Goal: Obtain resource: Download file/media

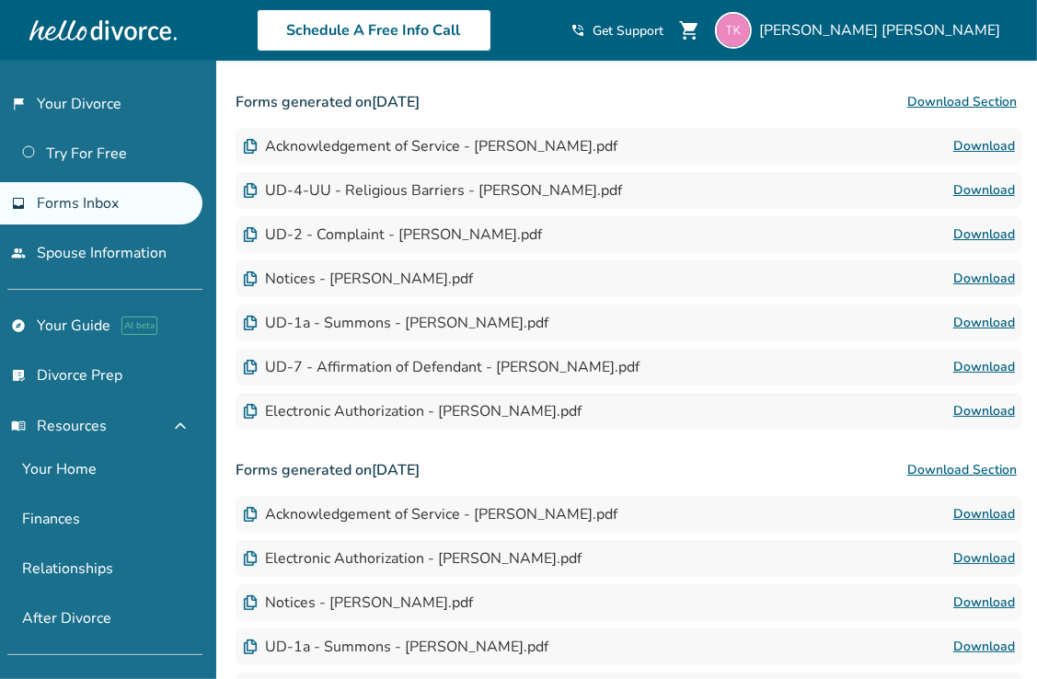
scroll to position [99, 0]
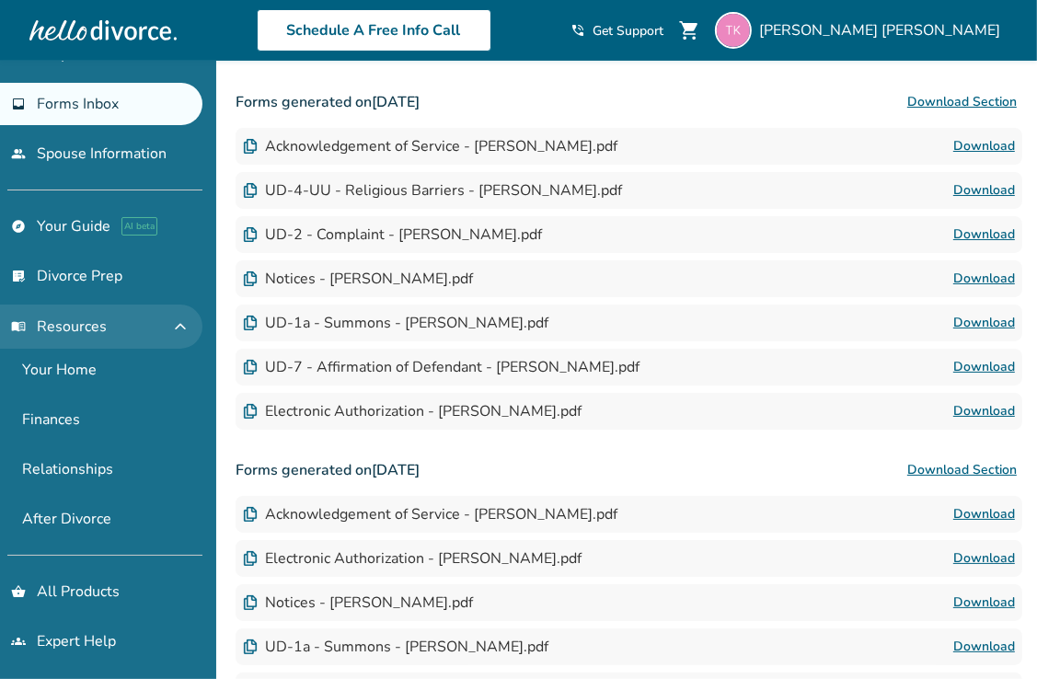
click at [67, 318] on span "menu_book Resources" at bounding box center [59, 327] width 96 height 20
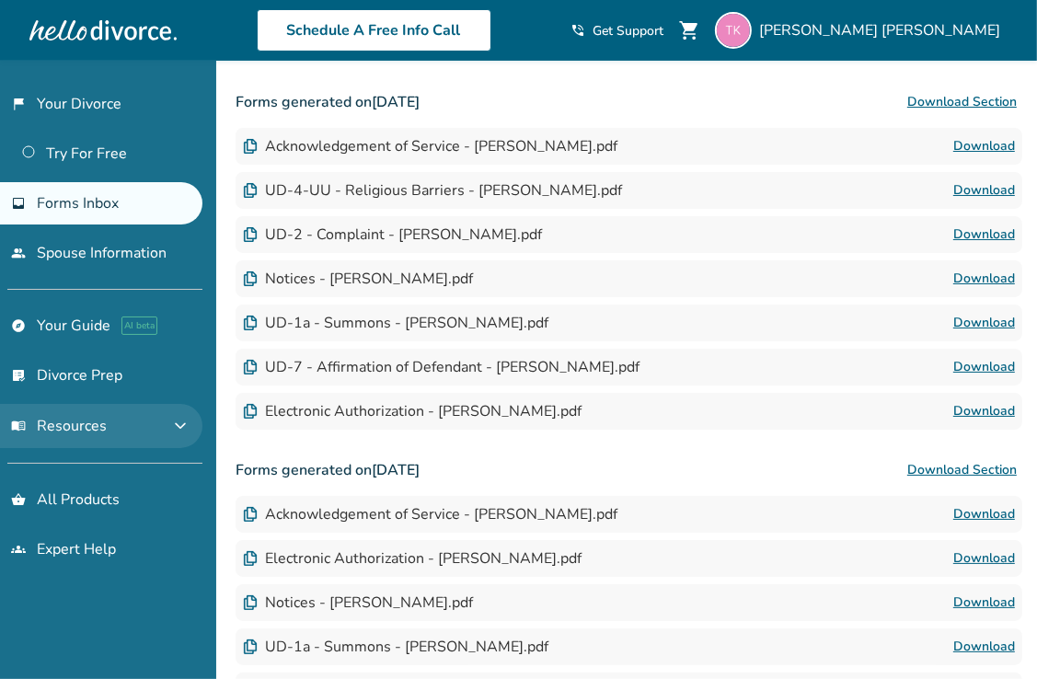
scroll to position [0, 0]
click at [67, 318] on link "explore Your Guide AI beta" at bounding box center [101, 326] width 202 height 42
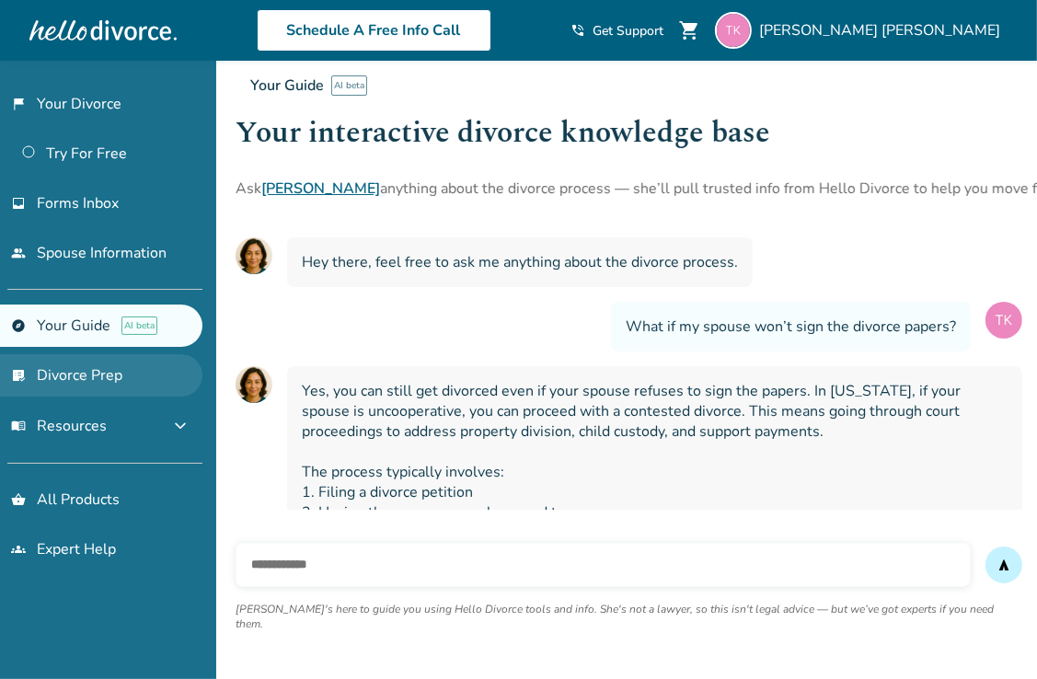
click at [94, 375] on link "list_alt_check Divorce Prep" at bounding box center [101, 375] width 202 height 42
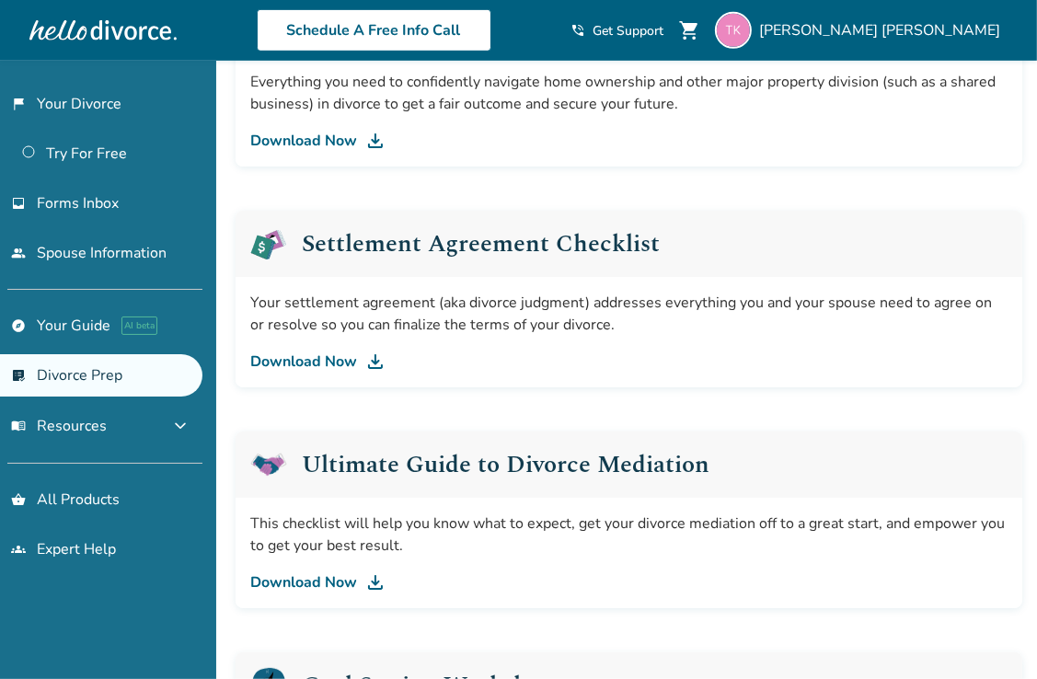
scroll to position [849, 0]
click at [356, 364] on link "Download Now" at bounding box center [628, 361] width 757 height 22
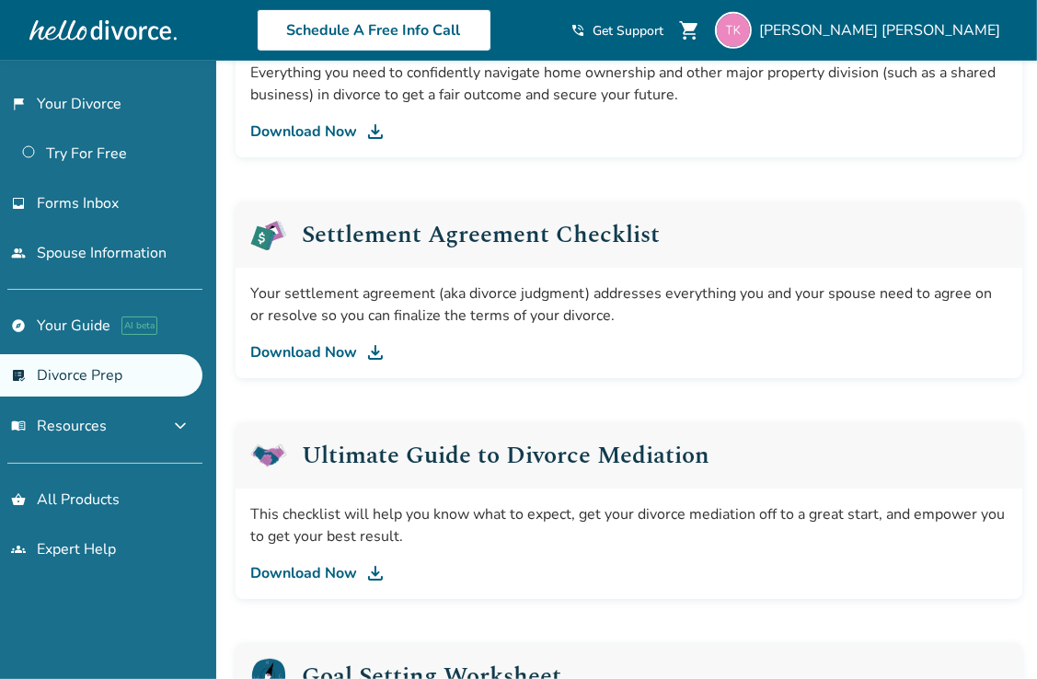
scroll to position [857, 0]
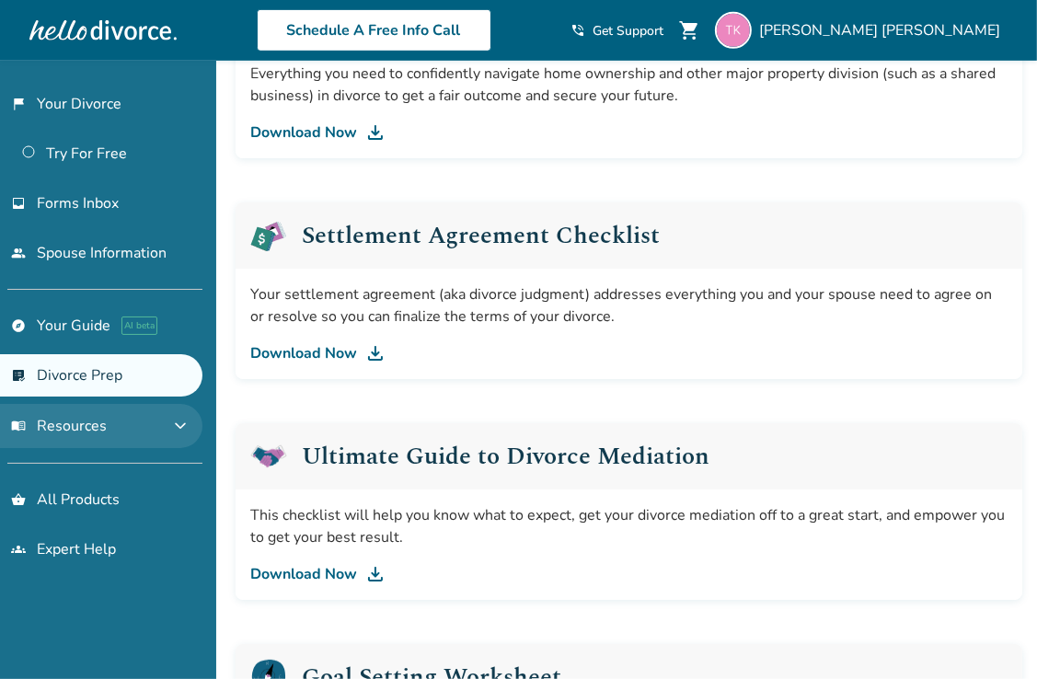
click at [114, 431] on button "menu_book Resources expand_more" at bounding box center [101, 426] width 202 height 44
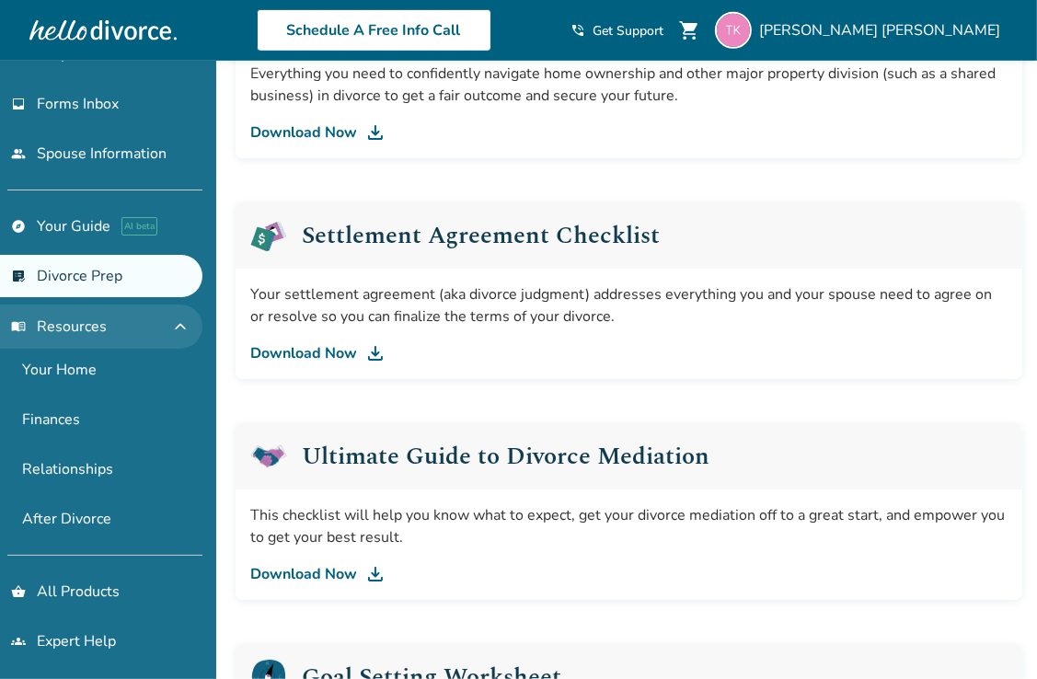
scroll to position [0, 0]
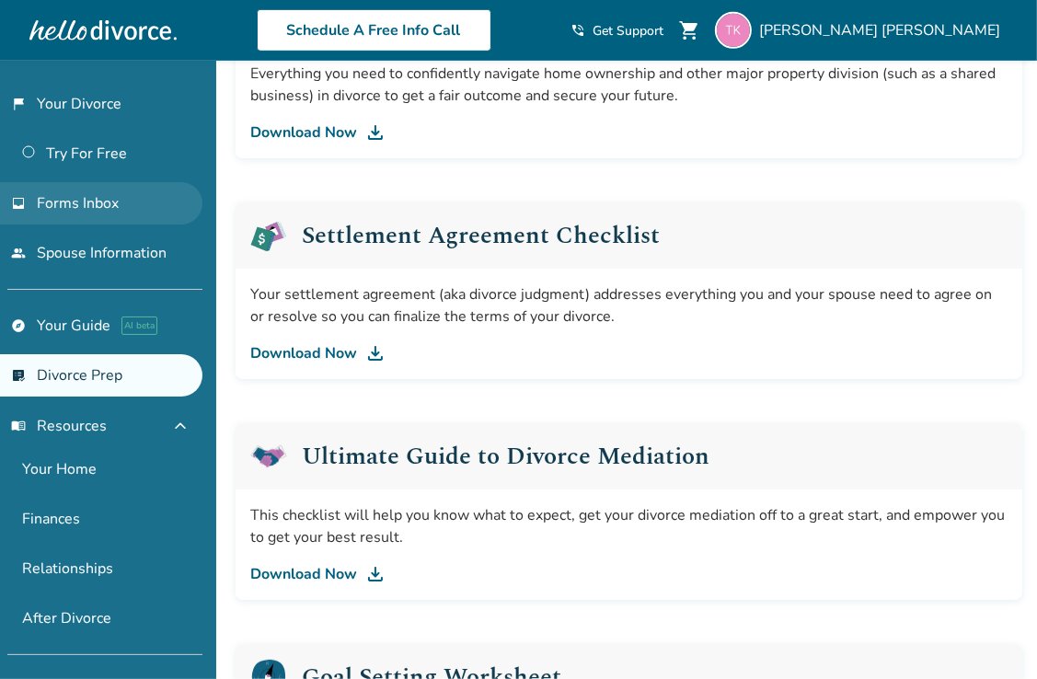
click at [100, 209] on span "Forms Inbox" at bounding box center [78, 203] width 82 height 20
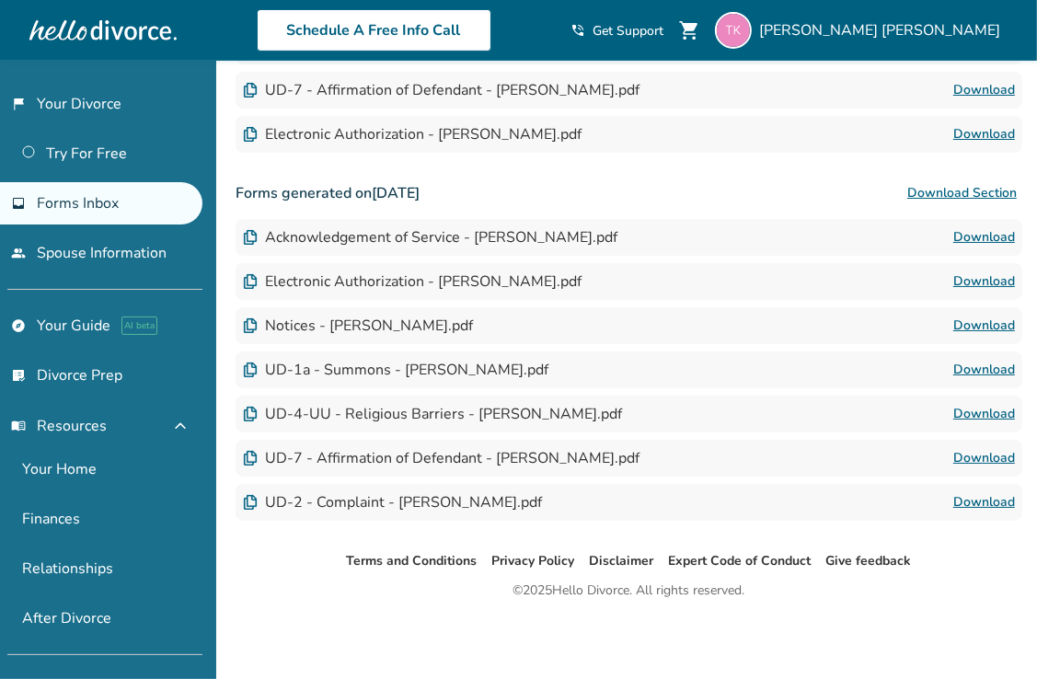
scroll to position [564, 0]
click at [993, 370] on link "Download" at bounding box center [984, 371] width 62 height 22
click at [67, 523] on link "Finances" at bounding box center [101, 519] width 202 height 42
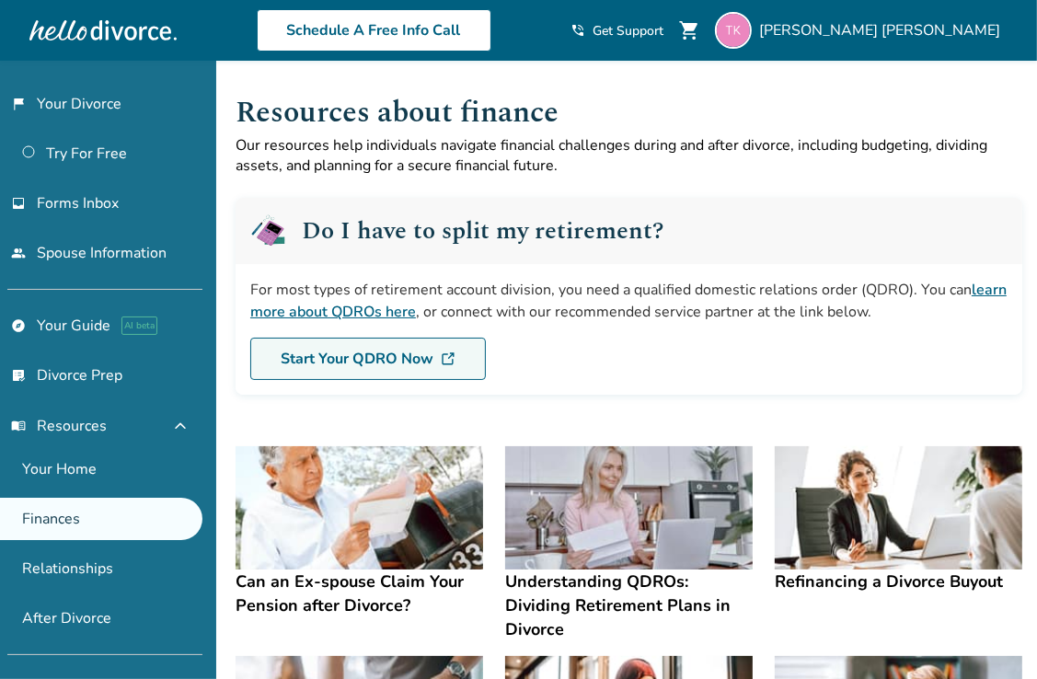
click at [445, 361] on img at bounding box center [448, 359] width 15 height 15
